Goal: Information Seeking & Learning: Learn about a topic

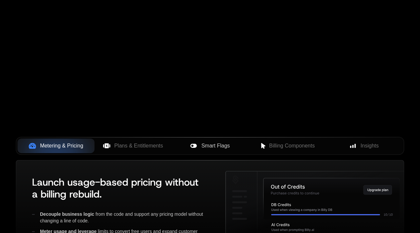
click at [214, 143] on span "Smart Flags" at bounding box center [215, 146] width 28 height 8
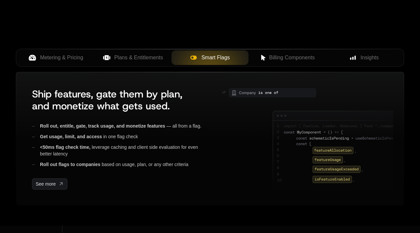
scroll to position [265, 0]
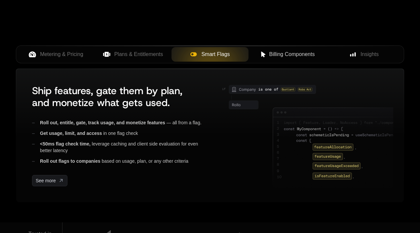
click at [297, 56] on span "Billing Components" at bounding box center [293, 54] width 46 height 8
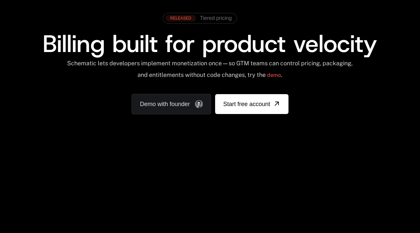
scroll to position [0, 0]
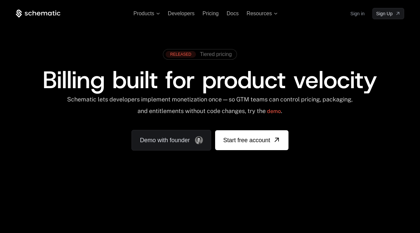
click at [183, 1] on div "Products Developers Pricing Docs Resources Sign in Sign Up RELEASED Tiered pric…" at bounding box center [210, 99] width 420 height 198
click at [183, 11] on span "Developers" at bounding box center [181, 14] width 27 height 6
